Goal: Navigation & Orientation: Find specific page/section

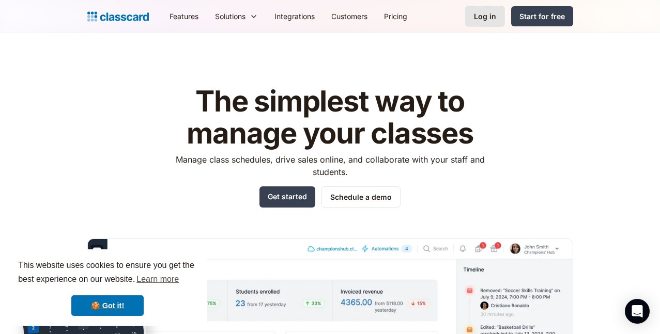
click at [496, 14] on div "Log in" at bounding box center [485, 16] width 22 height 11
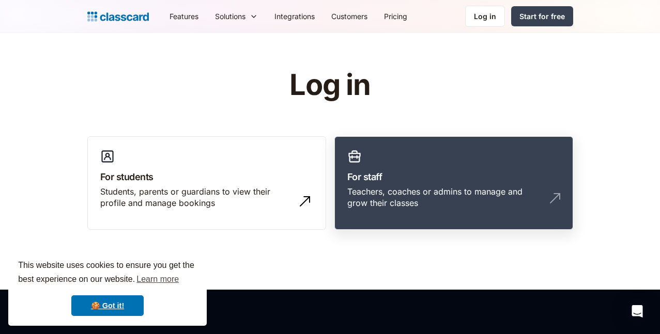
click at [467, 180] on h3 "For staff" at bounding box center [453, 177] width 213 height 14
